Goal: Navigation & Orientation: Find specific page/section

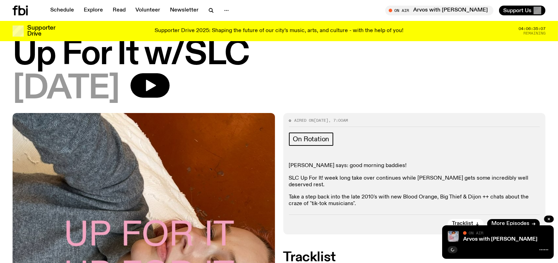
scroll to position [35, 0]
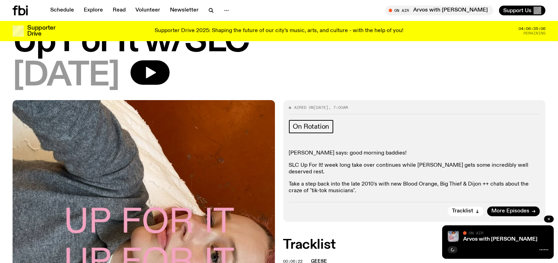
click at [547, 218] on icon "button" at bounding box center [549, 219] width 4 height 4
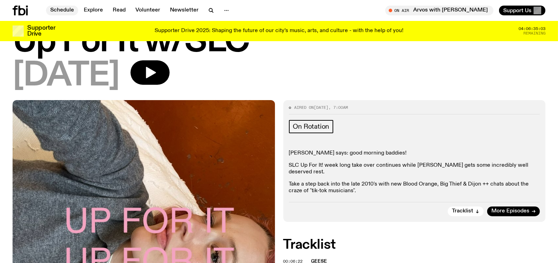
click at [61, 7] on link "Schedule" at bounding box center [62, 11] width 32 height 10
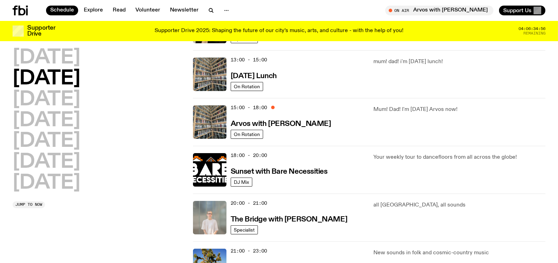
scroll to position [206, 0]
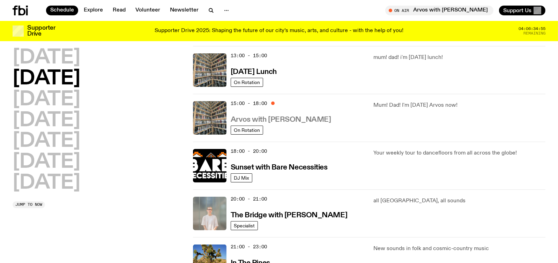
click at [286, 119] on h3 "Arvos with [PERSON_NAME]" at bounding box center [281, 119] width 100 height 7
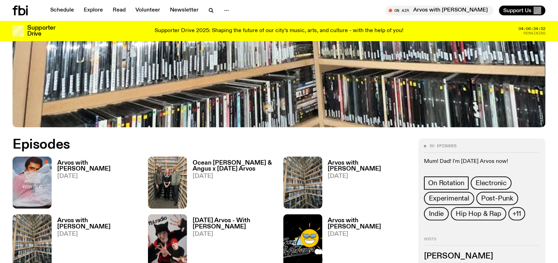
scroll to position [344, 0]
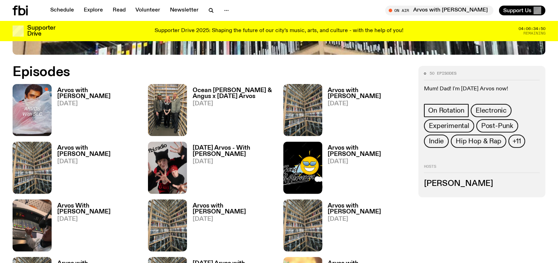
click at [81, 90] on h3 "Arvos with [PERSON_NAME]" at bounding box center [98, 94] width 82 height 12
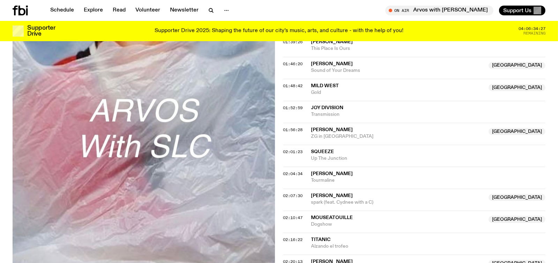
scroll to position [764, 0]
